Goal: Transaction & Acquisition: Book appointment/travel/reservation

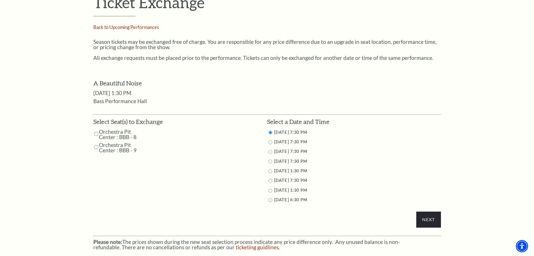
scroll to position [224, 0]
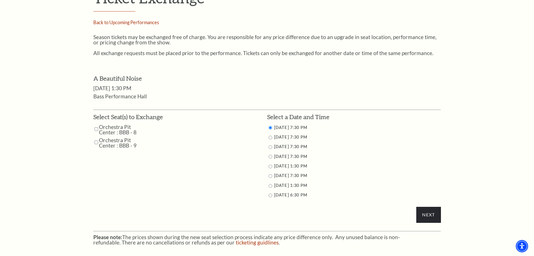
click at [97, 129] on input "Orchestra Pit Center : BBB - 8" at bounding box center [97, 129] width 4 height 10
checkbox input "true"
click at [96, 143] on input "Orchestra Pit Center : BBB - 9" at bounding box center [97, 142] width 4 height 10
checkbox input "true"
click at [432, 211] on input "Next" at bounding box center [429, 214] width 24 height 16
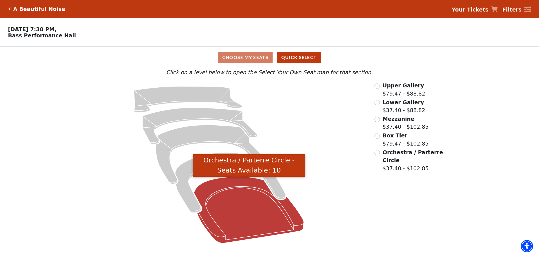
click at [247, 218] on icon "Orchestra / Parterre Circle - Seats Available: 10" at bounding box center [249, 209] width 110 height 66
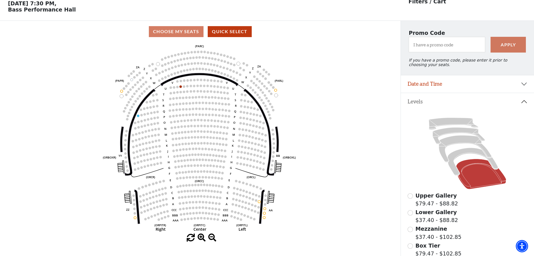
scroll to position [26, 0]
click at [514, 88] on button "Date and Time" at bounding box center [467, 83] width 133 height 17
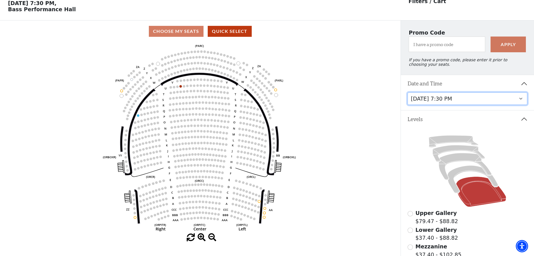
click at [520, 102] on select "[DATE] 7:30 PM [DATE] 7:30 PM [DATE] 7:30 PM [DATE] 7:30 PM [DATE] 1:30 PM [DAT…" at bounding box center [468, 98] width 120 height 13
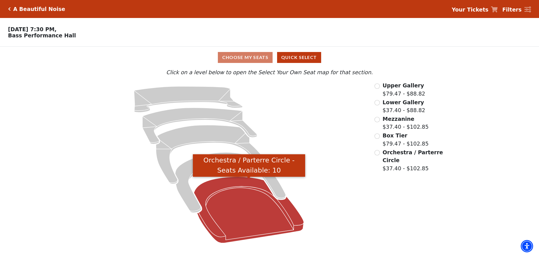
click at [243, 207] on icon "Orchestra / Parterre Circle - Seats Available: 10" at bounding box center [249, 209] width 110 height 66
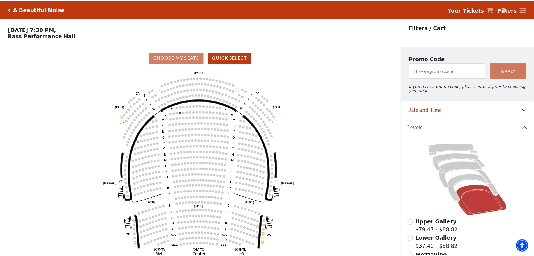
scroll to position [26, 0]
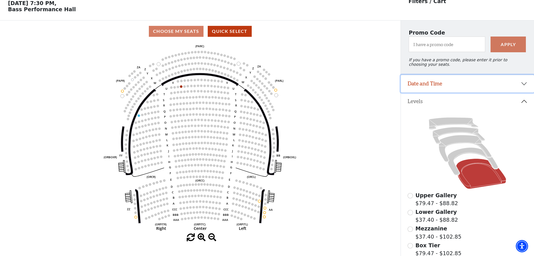
click at [506, 89] on button "Date and Time" at bounding box center [467, 83] width 133 height 17
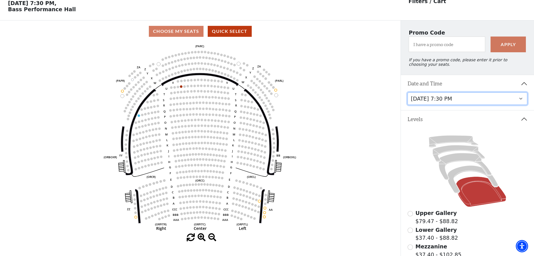
click at [516, 102] on select "[DATE] 7:30 PM [DATE] 7:30 PM [DATE] 7:30 PM [DATE] 7:30 PM [DATE] 1:30 PM [DAT…" at bounding box center [468, 98] width 120 height 13
